Goal: Register for event/course

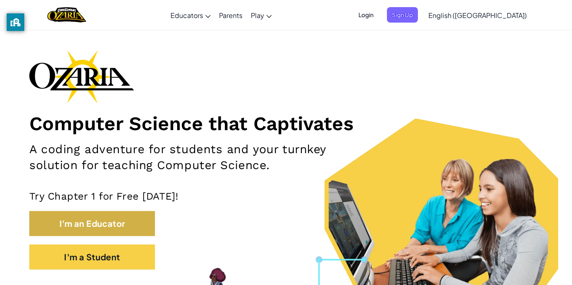
scroll to position [24, 0]
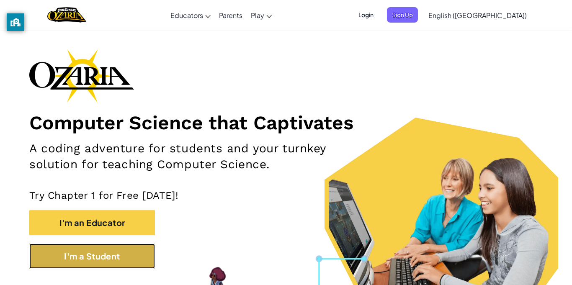
click at [119, 257] on button "I'm a Student" at bounding box center [92, 256] width 126 height 25
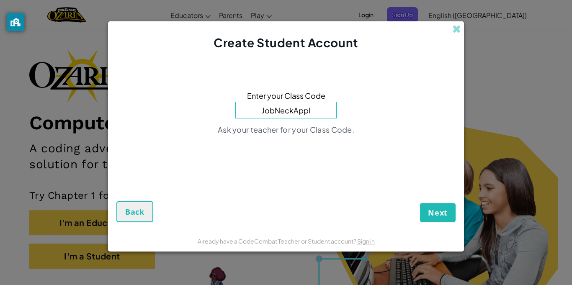
type input "JobNeckApple"
